Goal: Navigation & Orientation: Find specific page/section

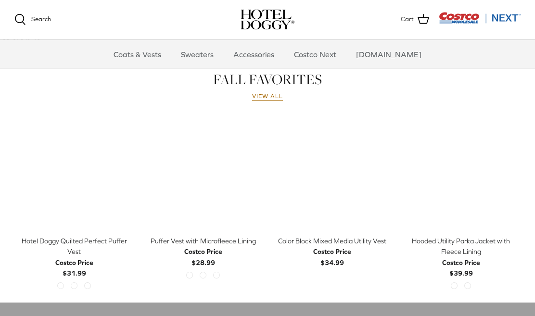
scroll to position [418, 0]
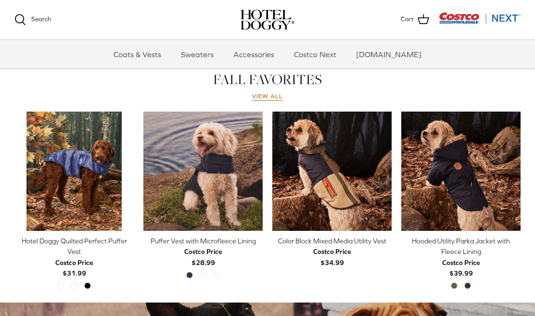
click at [401, 279] on div "Hooded Utility Parka Jacket with Fleece Lining Costco Price $39.99 Military Oli…" at bounding box center [460, 264] width 119 height 57
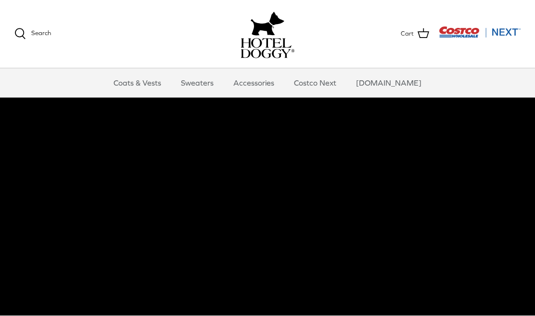
scroll to position [19, 0]
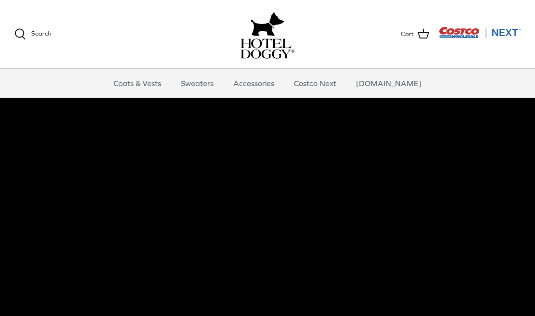
click at [207, 82] on link "Sweaters" at bounding box center [197, 83] width 50 height 29
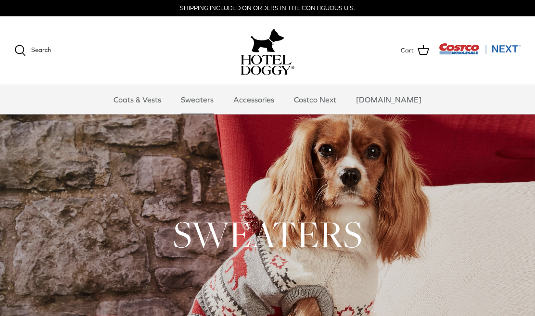
click at [277, 98] on link "Accessories" at bounding box center [254, 99] width 58 height 29
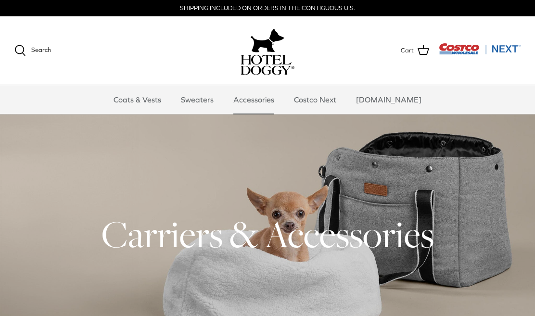
click at [333, 96] on link "Costco Next" at bounding box center [315, 99] width 60 height 29
click at [510, 33] on div "Search Coats & Vests Sweaters Accessories Costco Next Costco.com Search Cart" at bounding box center [267, 50] width 535 height 69
click at [508, 49] on img "Costco Next" at bounding box center [480, 49] width 82 height 12
